Goal: Information Seeking & Learning: Learn about a topic

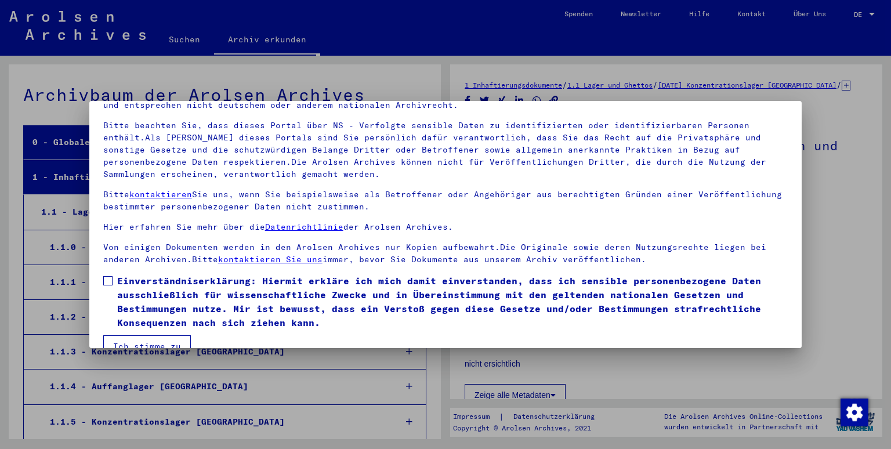
scroll to position [89, 0]
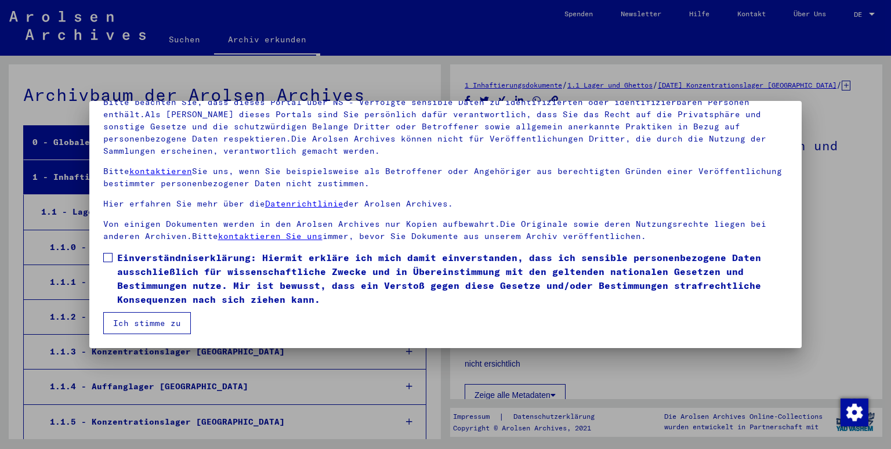
drag, startPoint x: 108, startPoint y: 252, endPoint x: 112, endPoint y: 263, distance: 12.5
click at [108, 255] on label "Einverständniserklärung: Hiermit erkläre ich mich damit einverstanden, dass ich…" at bounding box center [445, 278] width 685 height 56
click at [146, 320] on button "Ich stimme zu" at bounding box center [147, 323] width 88 height 22
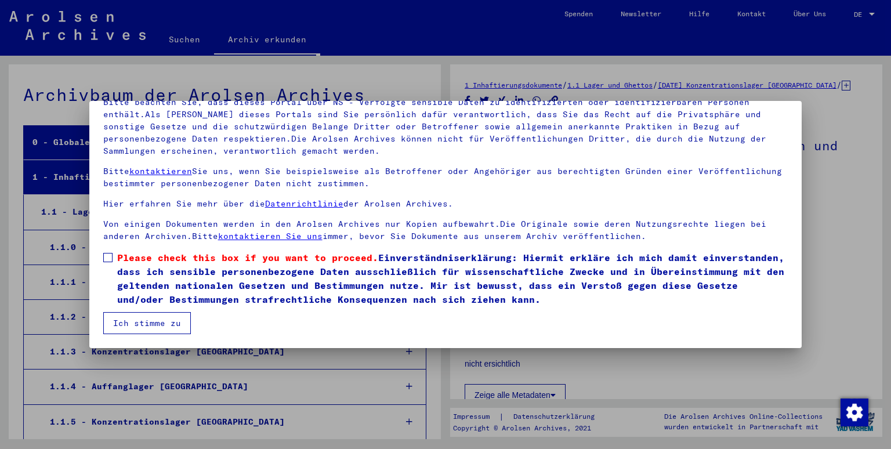
drag, startPoint x: 103, startPoint y: 256, endPoint x: 110, endPoint y: 263, distance: 9.4
click at [106, 258] on span at bounding box center [107, 257] width 9 height 9
click at [140, 322] on button "Ich stimme zu" at bounding box center [147, 323] width 88 height 22
drag, startPoint x: 107, startPoint y: 253, endPoint x: 110, endPoint y: 268, distance: 15.4
click at [108, 256] on span at bounding box center [107, 257] width 9 height 9
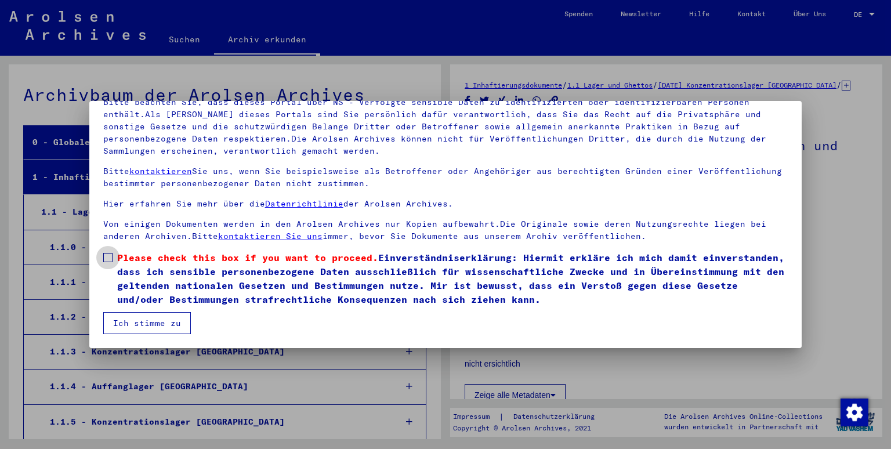
click at [106, 260] on span at bounding box center [107, 257] width 9 height 9
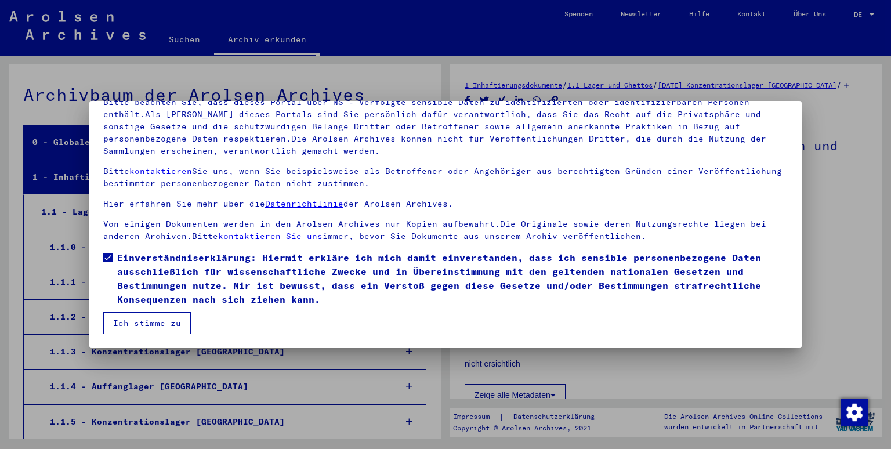
click at [151, 331] on button "Ich stimme zu" at bounding box center [147, 323] width 88 height 22
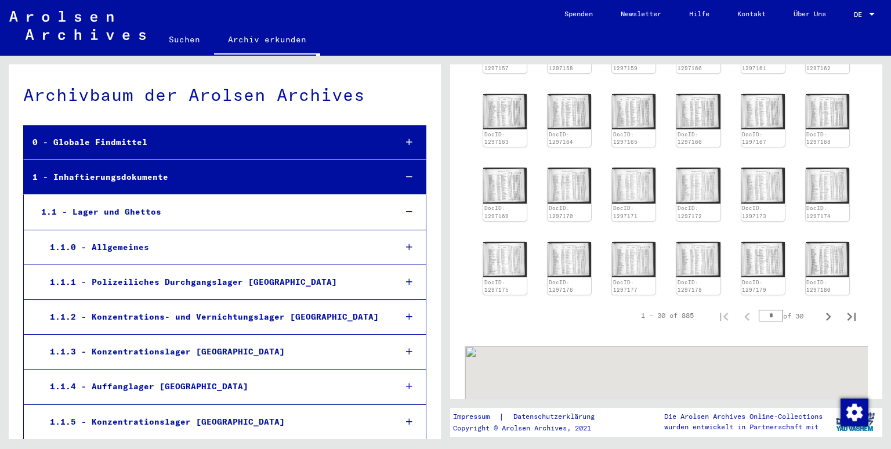
scroll to position [576, 0]
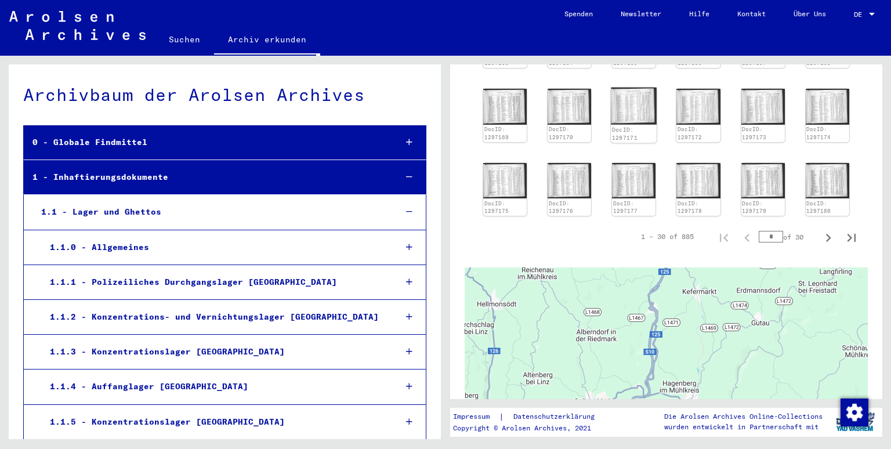
click at [641, 125] on img at bounding box center [634, 106] width 46 height 37
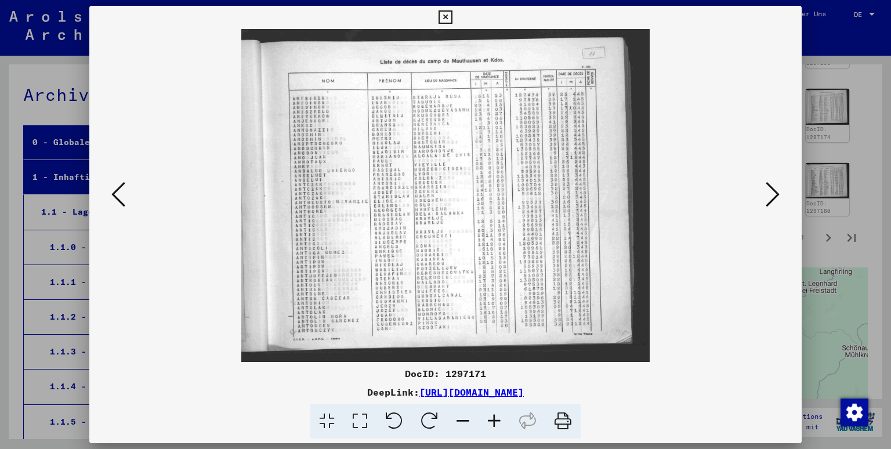
click at [490, 419] on icon at bounding box center [493, 421] width 31 height 35
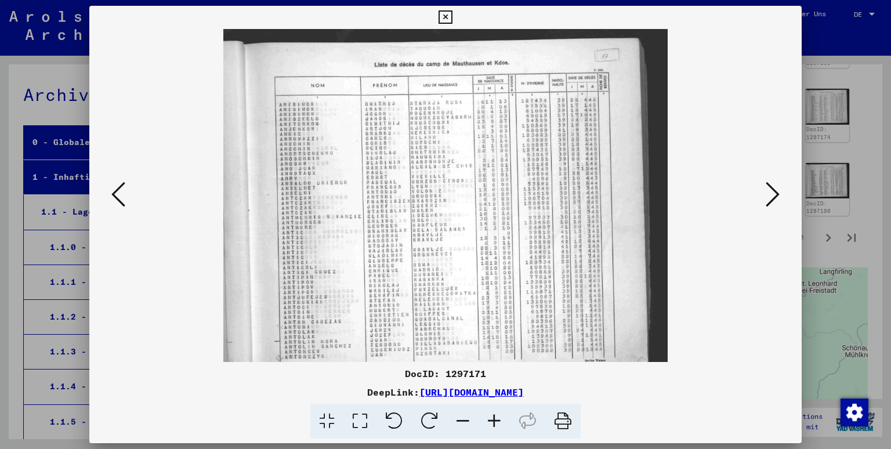
click at [490, 419] on icon at bounding box center [493, 421] width 31 height 35
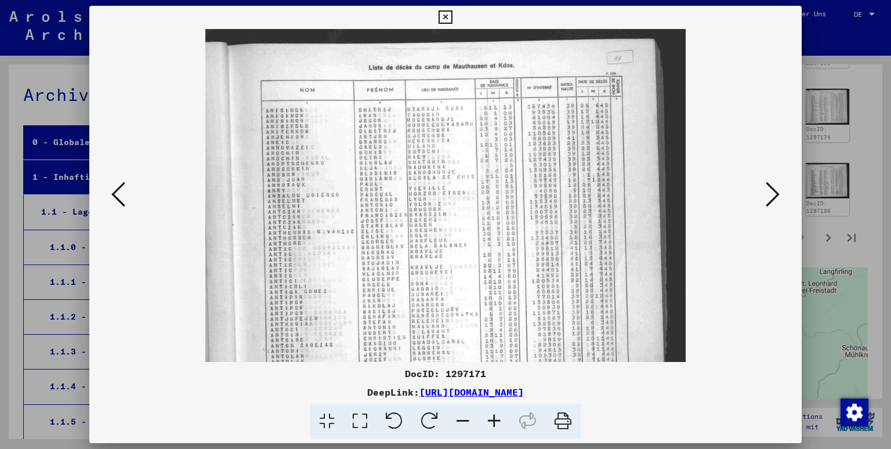
click at [490, 419] on icon at bounding box center [493, 421] width 31 height 35
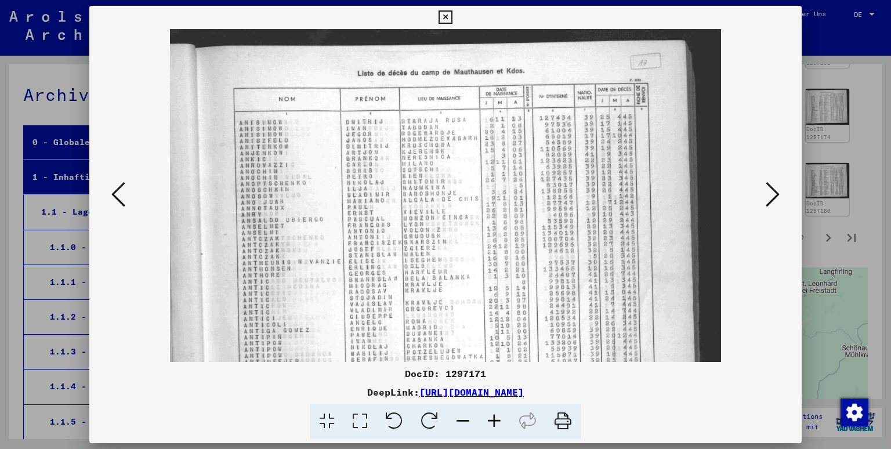
click at [490, 419] on icon at bounding box center [493, 421] width 31 height 35
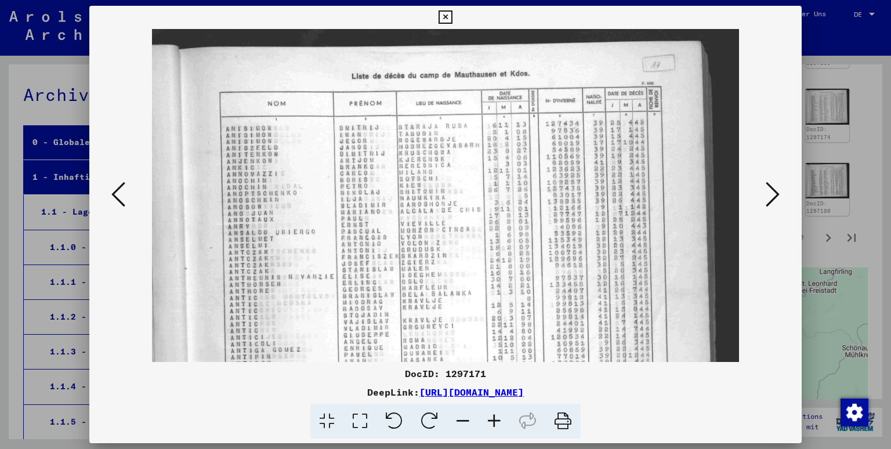
click at [778, 194] on icon at bounding box center [772, 194] width 14 height 28
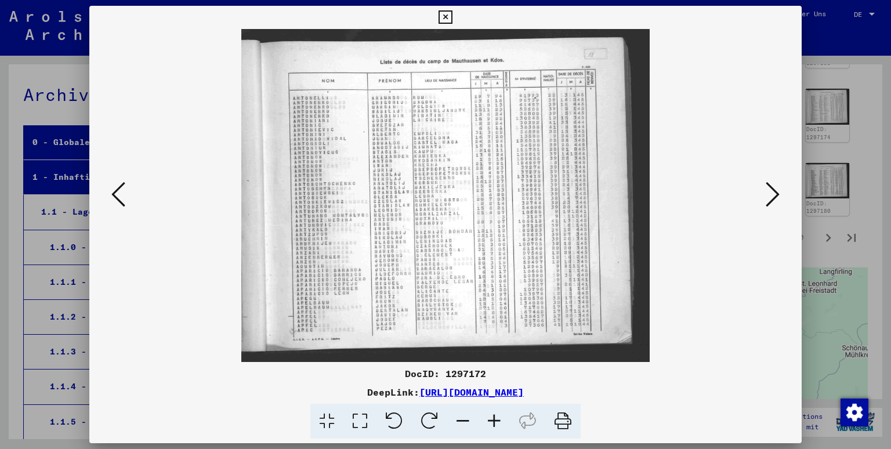
click at [778, 194] on icon at bounding box center [772, 194] width 14 height 28
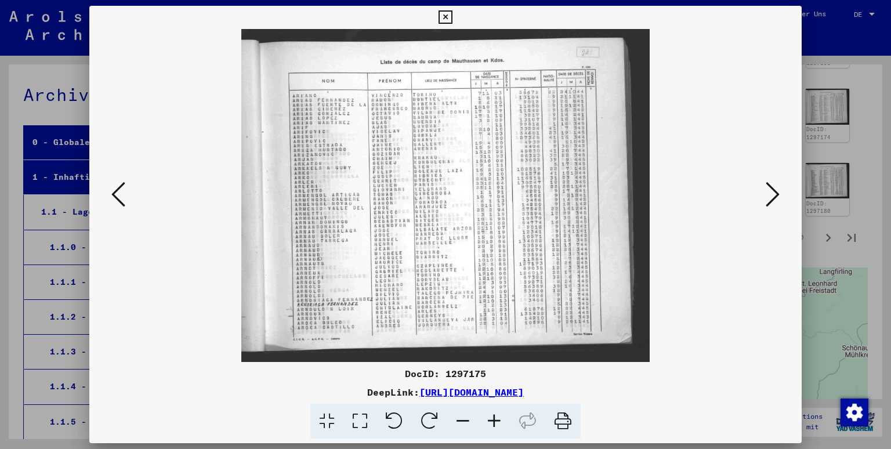
click at [778, 194] on icon at bounding box center [772, 194] width 14 height 28
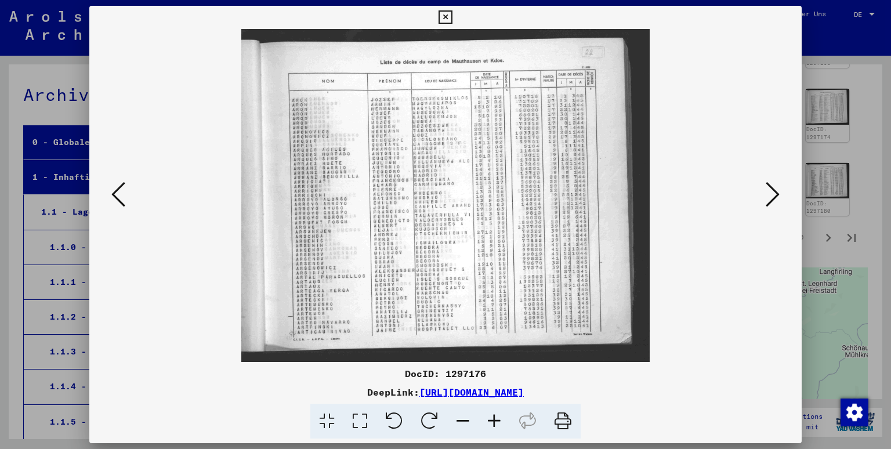
click at [452, 21] on icon at bounding box center [444, 17] width 13 height 14
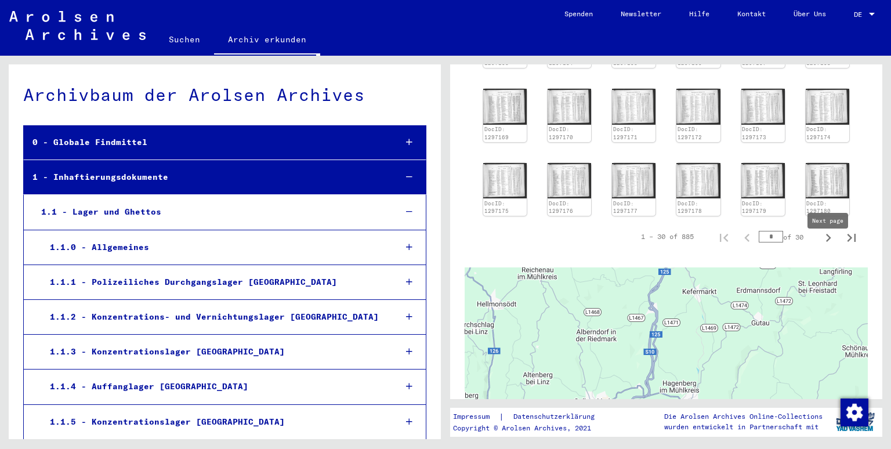
click at [827, 242] on icon "Next page" at bounding box center [828, 238] width 5 height 8
type input "*"
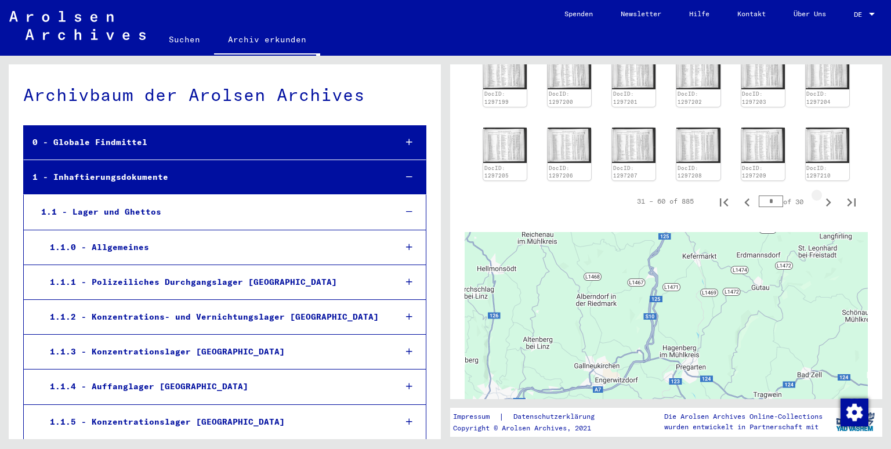
click at [827, 248] on div at bounding box center [665, 377] width 403 height 290
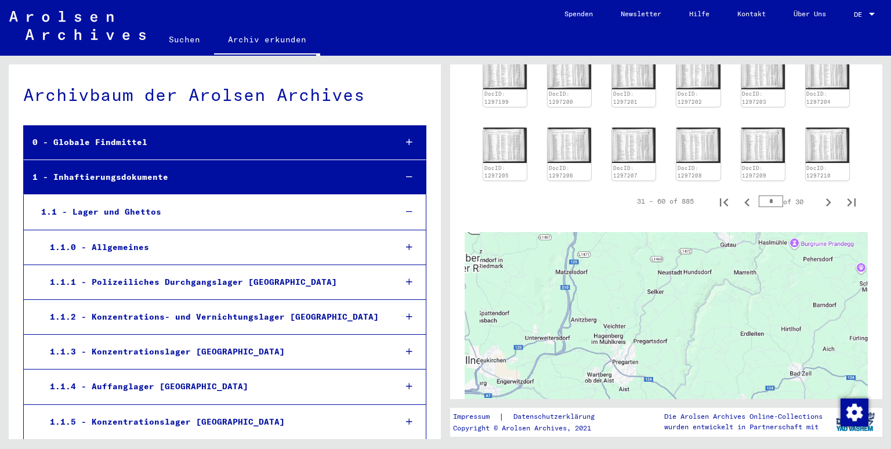
click at [827, 248] on div at bounding box center [665, 377] width 403 height 290
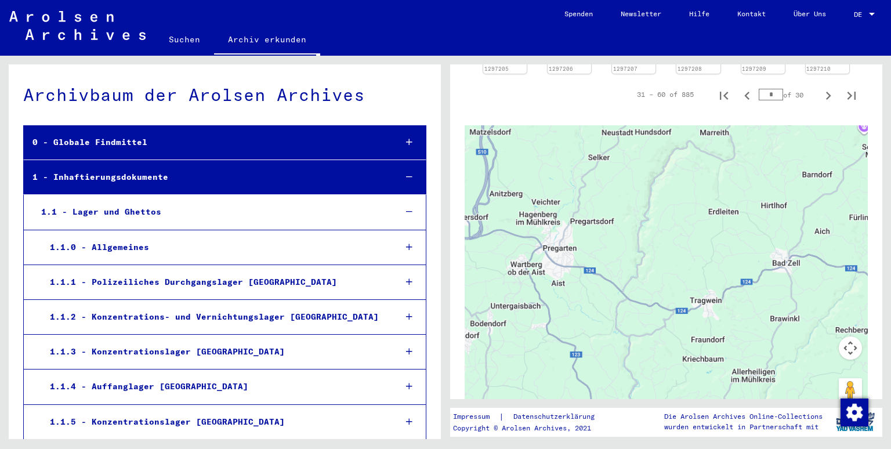
scroll to position [753, 0]
